Goal: Task Accomplishment & Management: Use online tool/utility

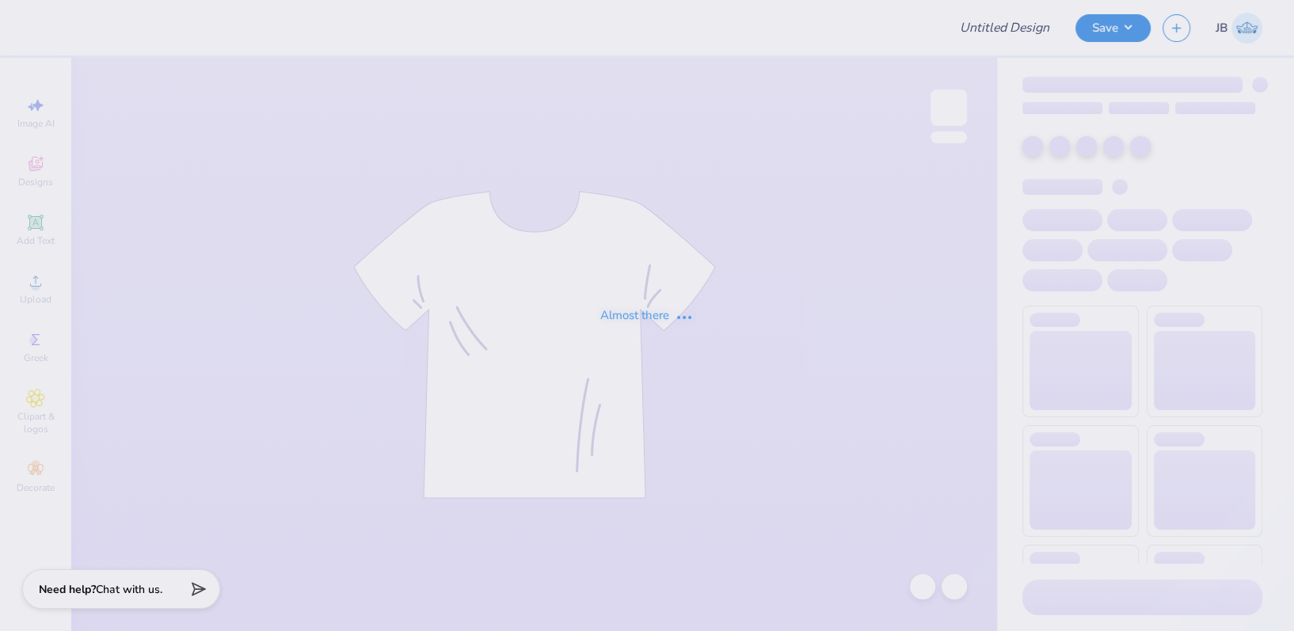
type input "[GEOGRAPHIC_DATA] : [PERSON_NAME]"
